Goal: Transaction & Acquisition: Obtain resource

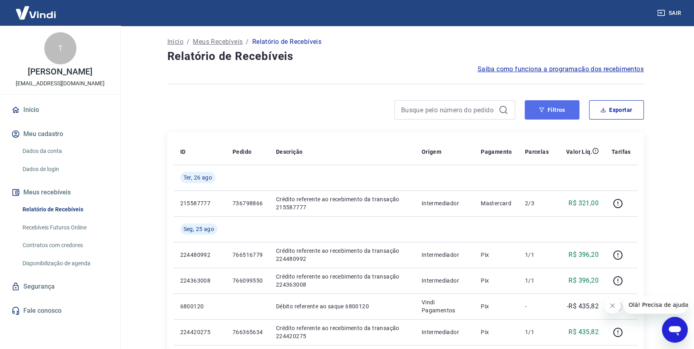
click at [535, 105] on button "Filtros" at bounding box center [552, 109] width 55 height 19
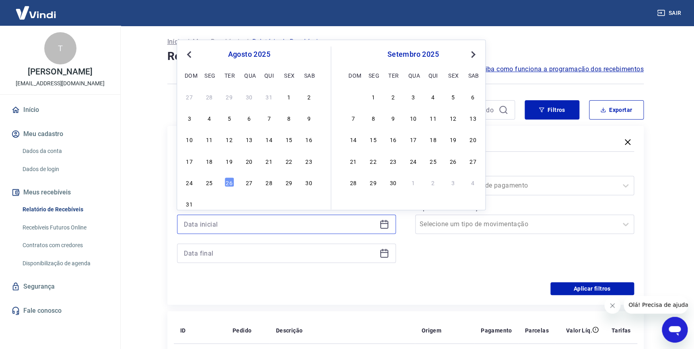
click at [302, 228] on input at bounding box center [280, 224] width 192 height 12
click at [213, 182] on div "25" at bounding box center [210, 183] width 10 height 10
type input "[DATE]"
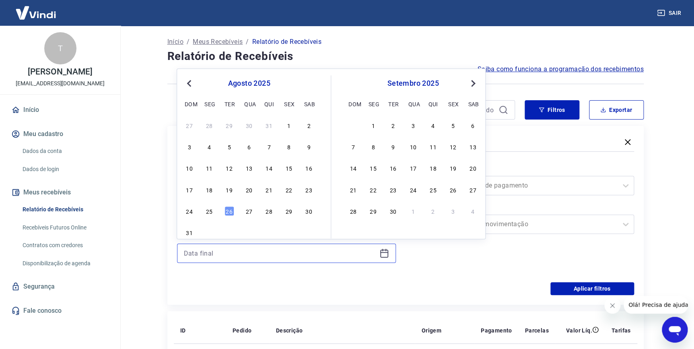
click at [217, 251] on input at bounding box center [280, 253] width 192 height 12
drag, startPoint x: 213, startPoint y: 209, endPoint x: 486, endPoint y: 240, distance: 274.7
click at [213, 209] on div "25" at bounding box center [210, 211] width 10 height 10
type input "[DATE]"
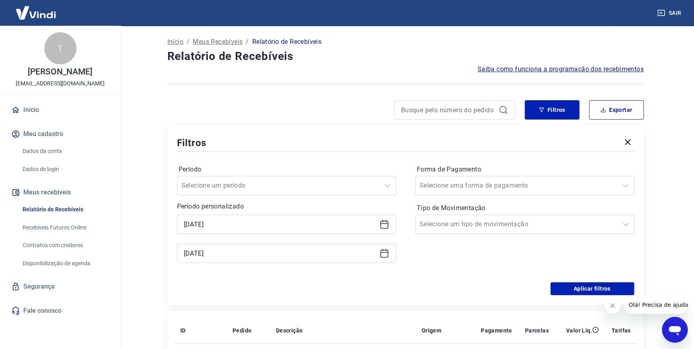
scroll to position [36, 0]
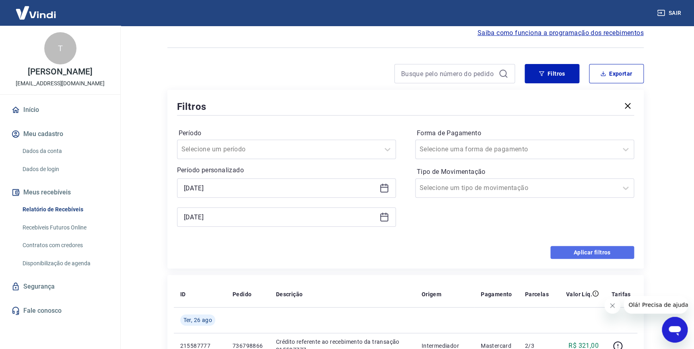
click at [591, 252] on button "Aplicar filtros" at bounding box center [593, 252] width 84 height 13
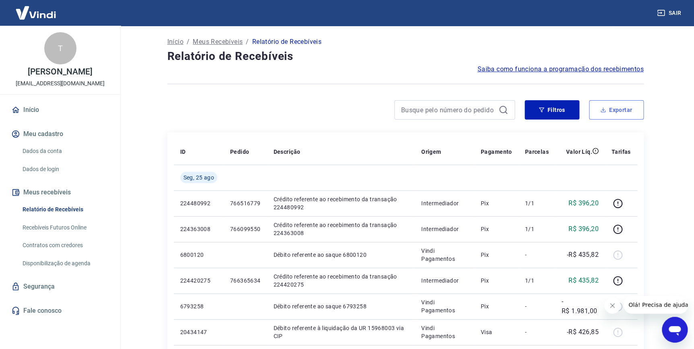
click at [617, 106] on button "Exportar" at bounding box center [616, 109] width 55 height 19
type input "[DATE]"
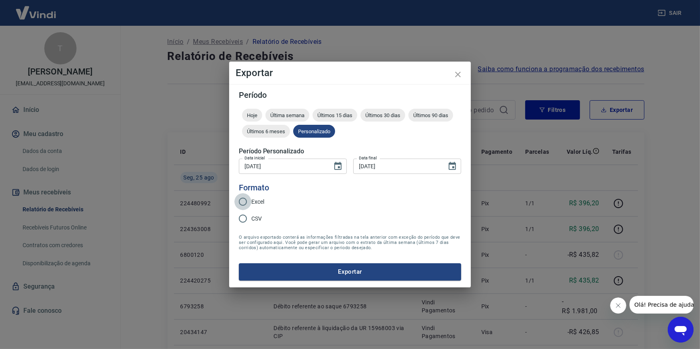
click at [244, 204] on input "Excel" at bounding box center [242, 201] width 17 height 17
radio input "true"
click at [269, 271] on button "Exportar" at bounding box center [350, 271] width 222 height 17
